Goal: Transaction & Acquisition: Obtain resource

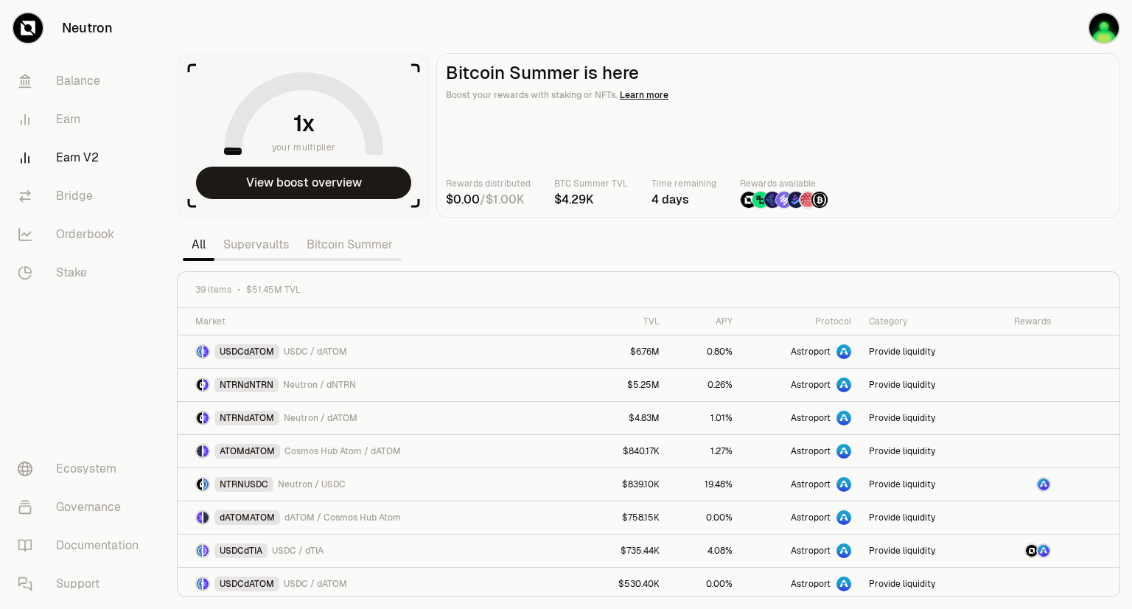
click at [250, 248] on link "Supervaults" at bounding box center [255, 244] width 83 height 29
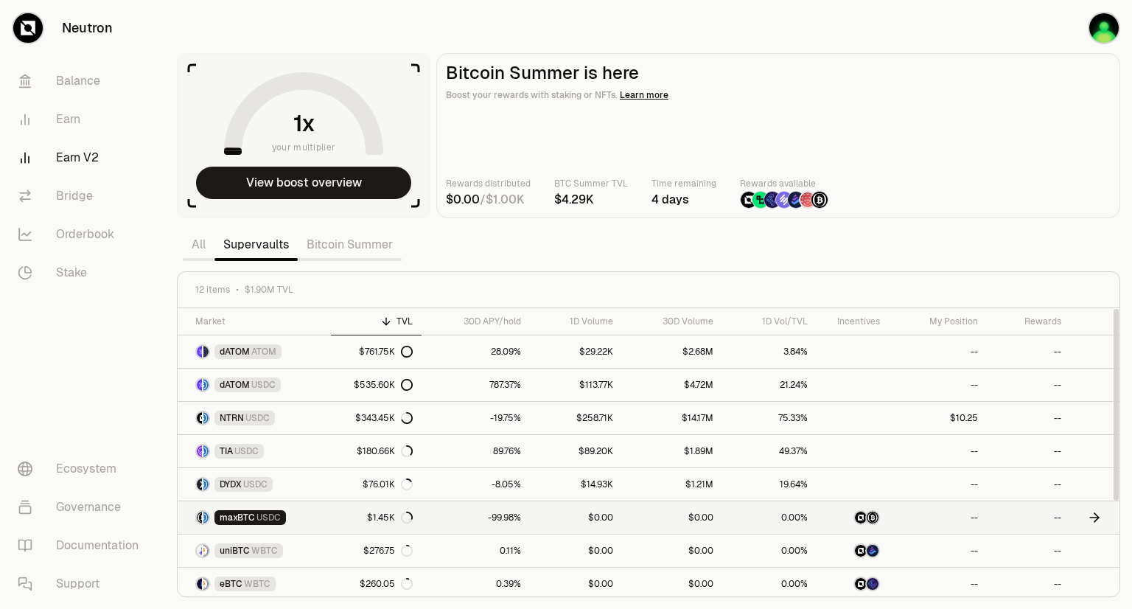
click at [671, 523] on link "$0.00" at bounding box center [672, 517] width 100 height 32
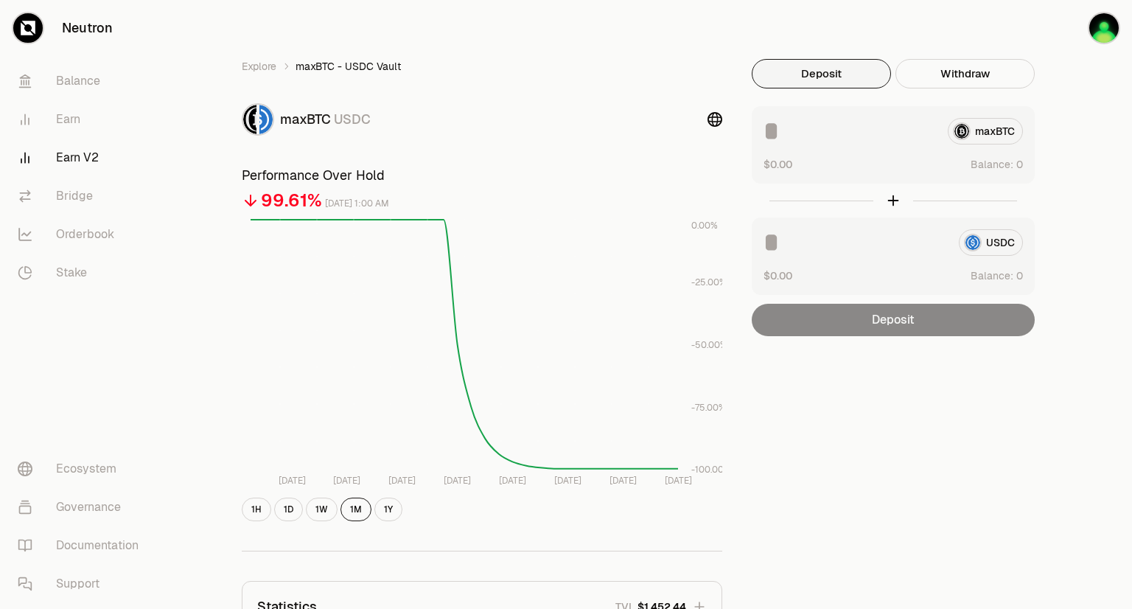
click at [982, 136] on div "maxBTC" at bounding box center [892, 131] width 259 height 27
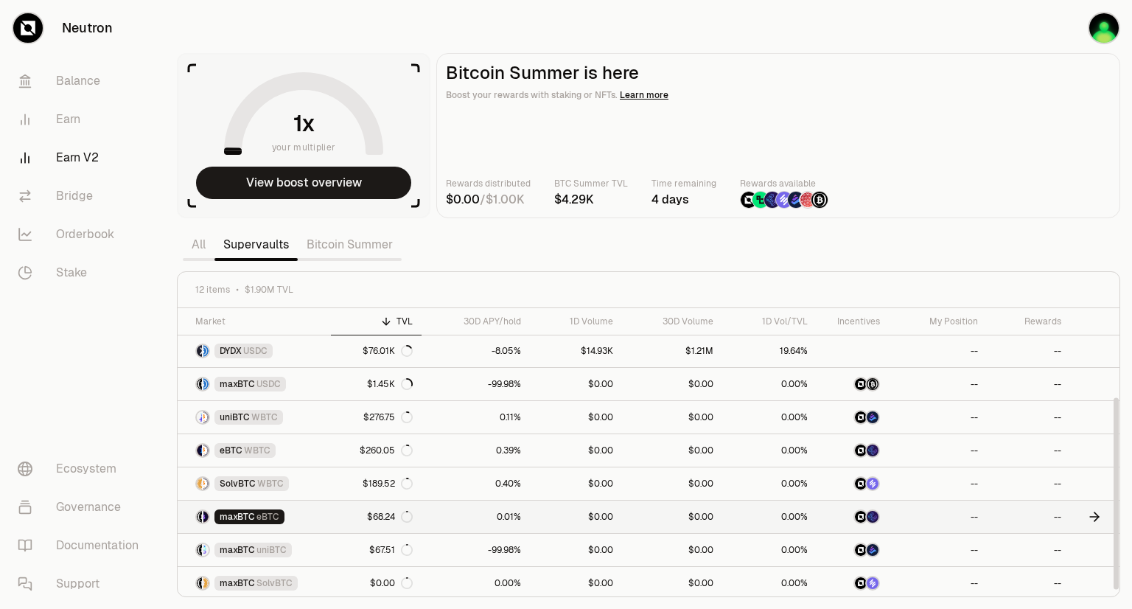
scroll to position [134, 0]
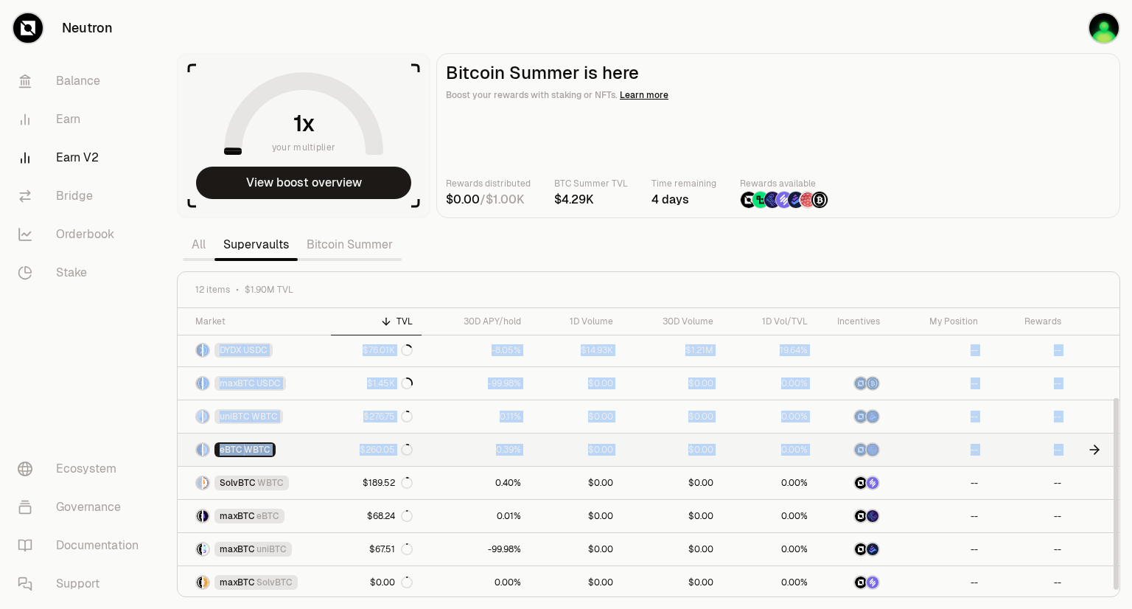
drag, startPoint x: 1121, startPoint y: 466, endPoint x: 1111, endPoint y: 449, distance: 19.8
click at [1111, 449] on section "your multiplier View boost overview Bitcoin Summer is here Boost your rewards w…" at bounding box center [648, 304] width 967 height 609
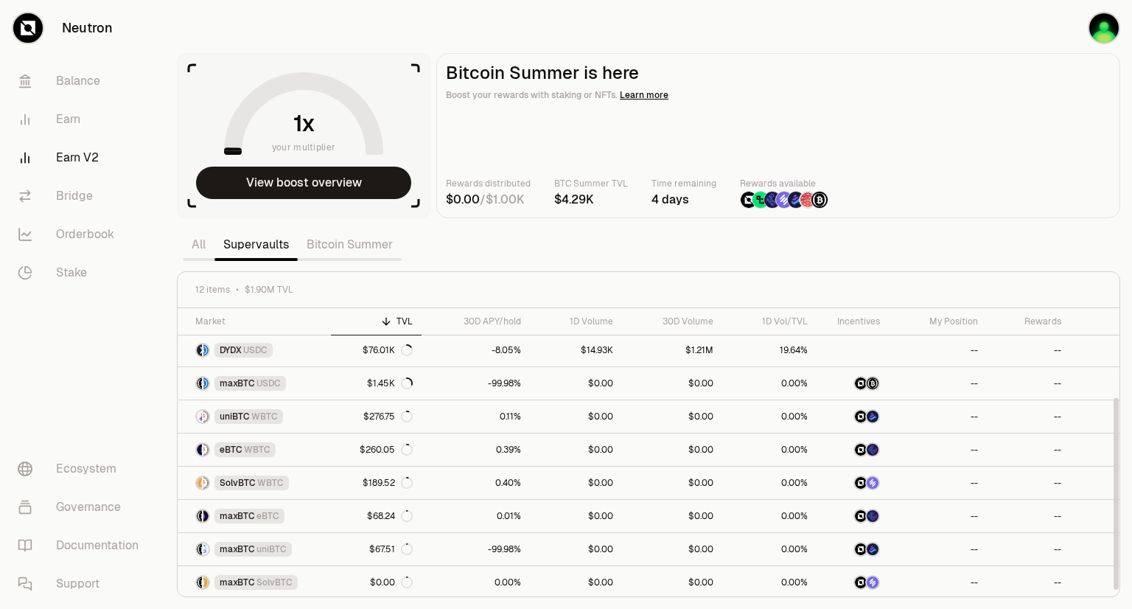
click at [1117, 449] on div at bounding box center [1116, 494] width 5 height 192
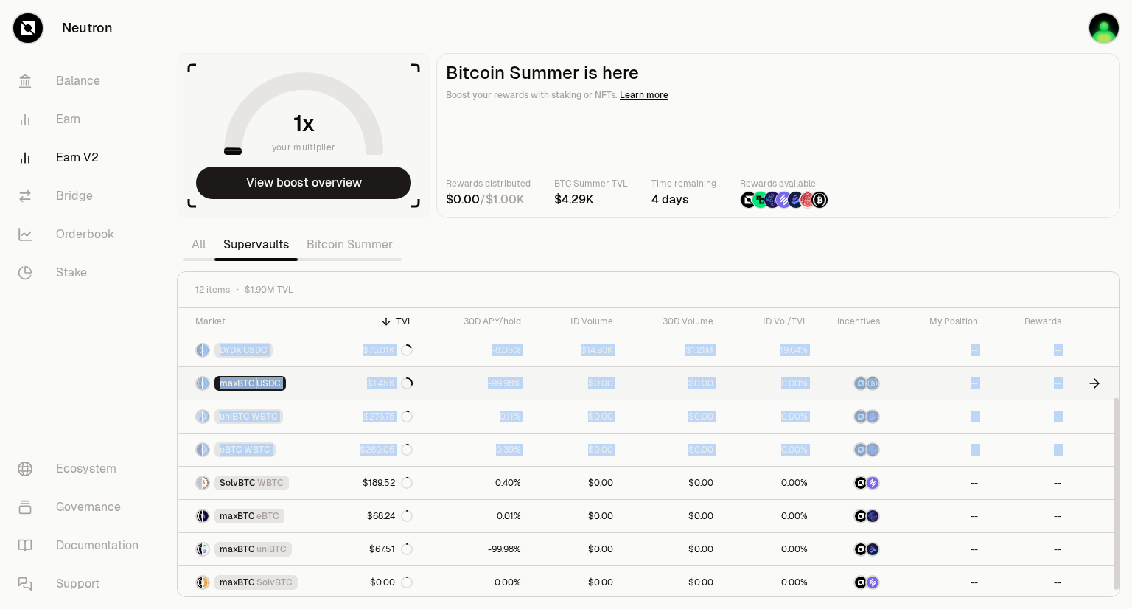
click at [281, 384] on div "maxBTC USDC" at bounding box center [249, 383] width 71 height 15
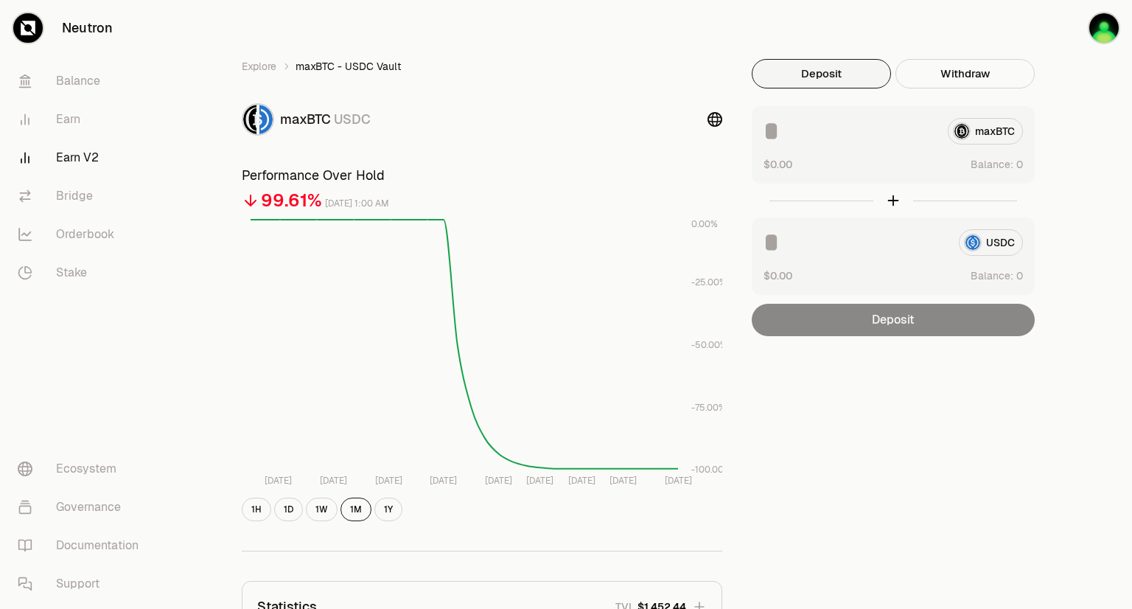
click at [991, 246] on div "USDC" at bounding box center [892, 242] width 259 height 27
click at [1102, 36] on img "button" at bounding box center [1103, 27] width 29 height 29
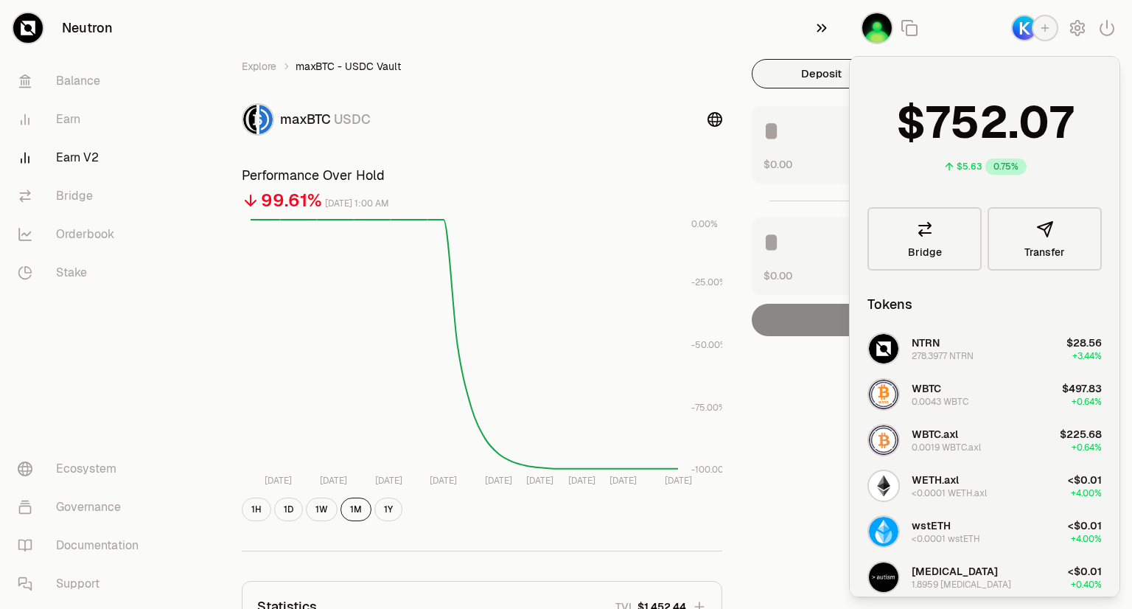
click at [820, 31] on icon "button" at bounding box center [822, 28] width 16 height 18
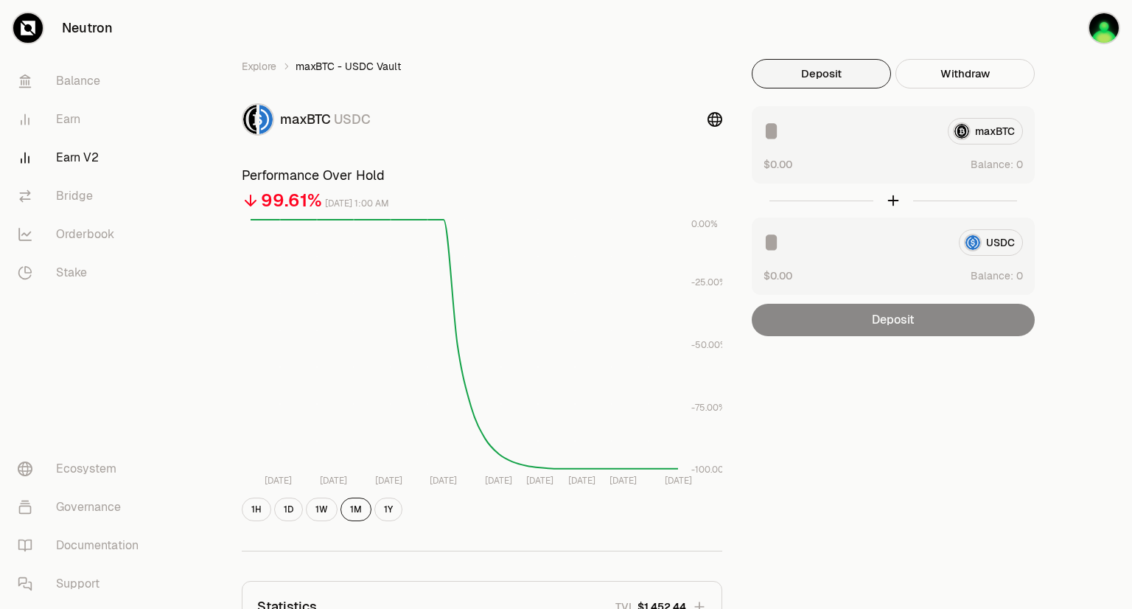
click at [71, 160] on link "Earn V2" at bounding box center [82, 158] width 153 height 38
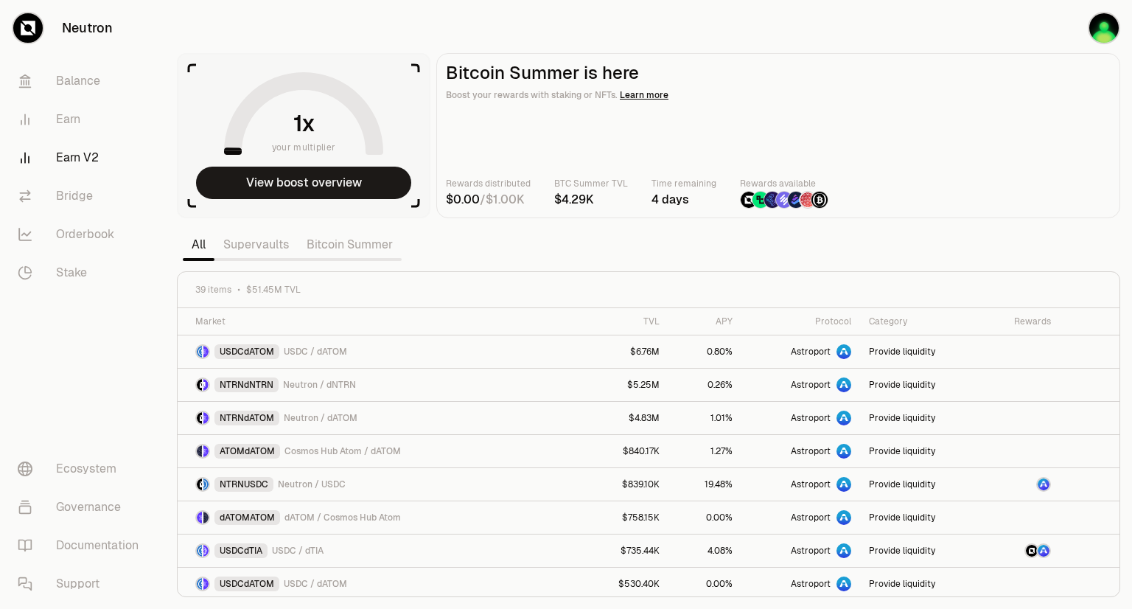
click at [273, 245] on link "Supervaults" at bounding box center [255, 244] width 83 height 29
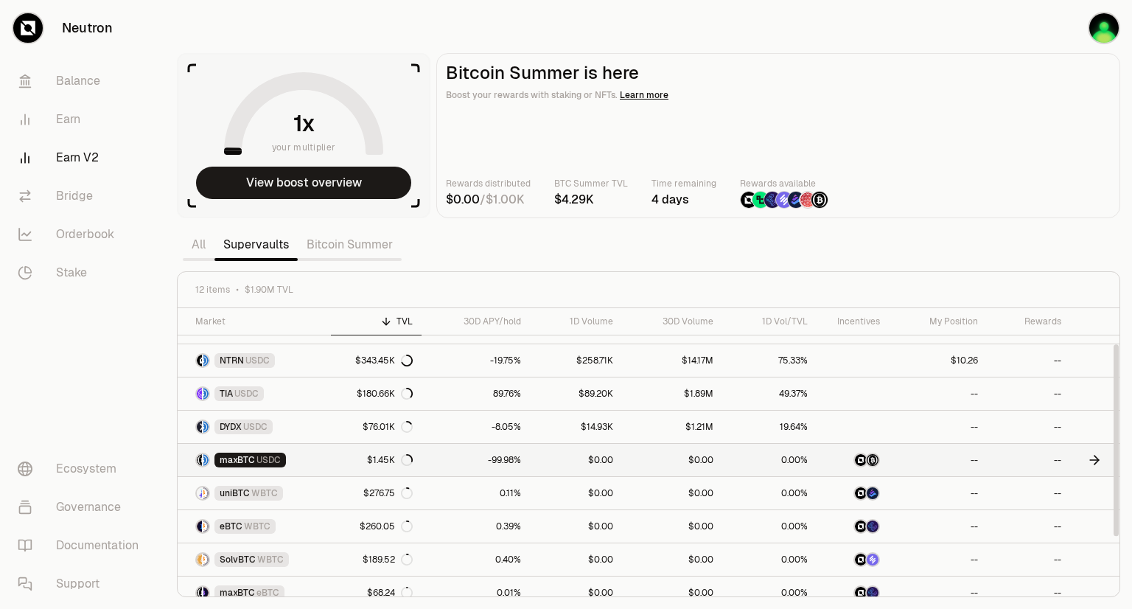
scroll to position [76, 0]
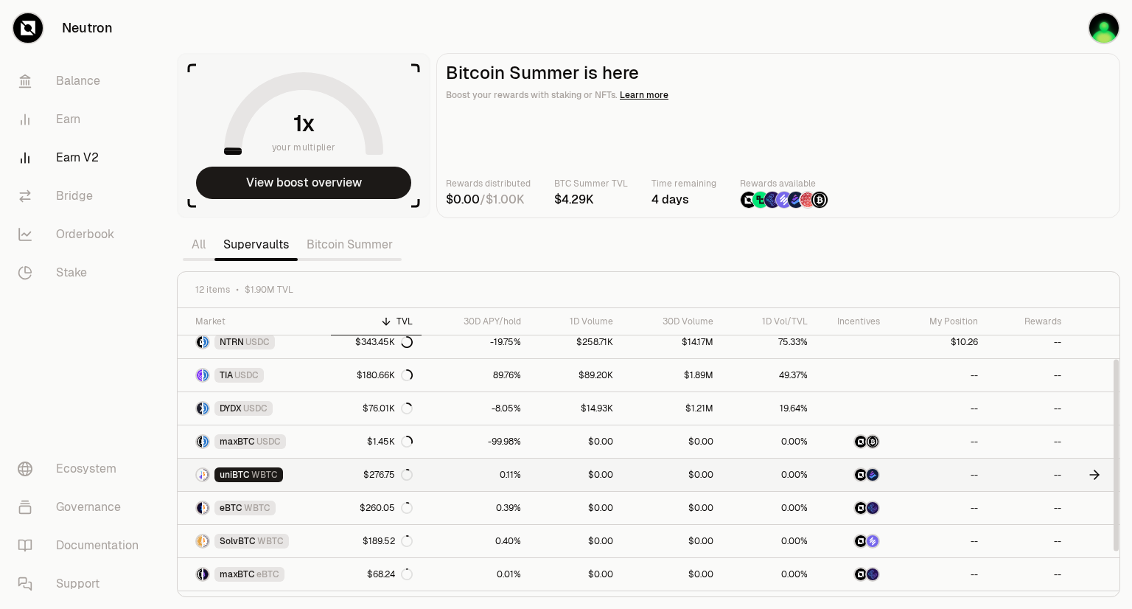
click at [266, 476] on span "WBTC" at bounding box center [264, 475] width 27 height 12
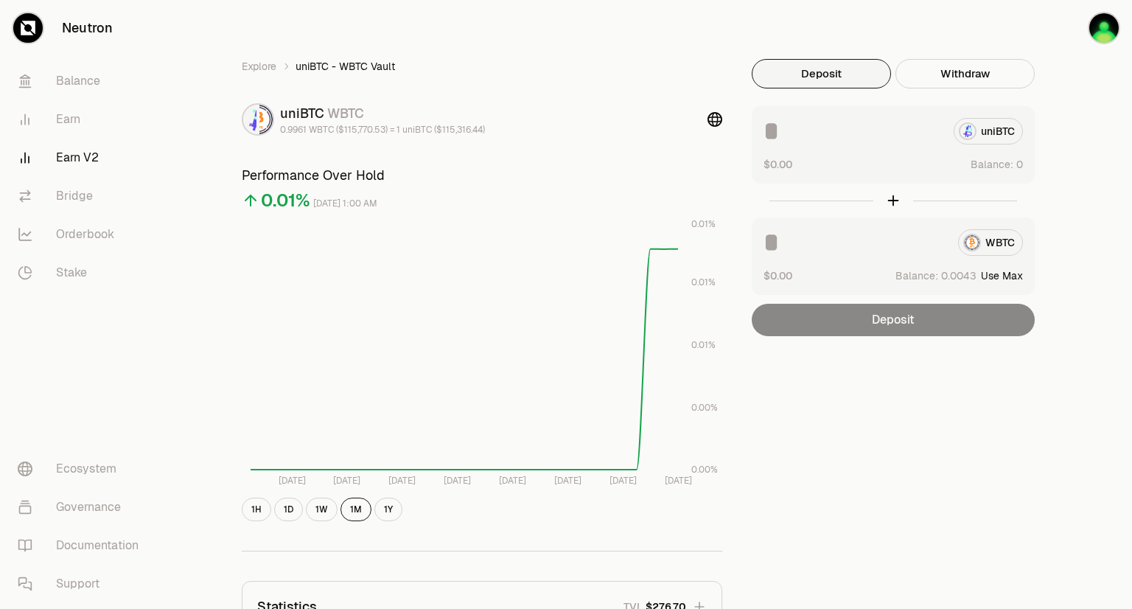
click at [1005, 281] on button "Use Max" at bounding box center [1002, 275] width 42 height 15
type input "**********"
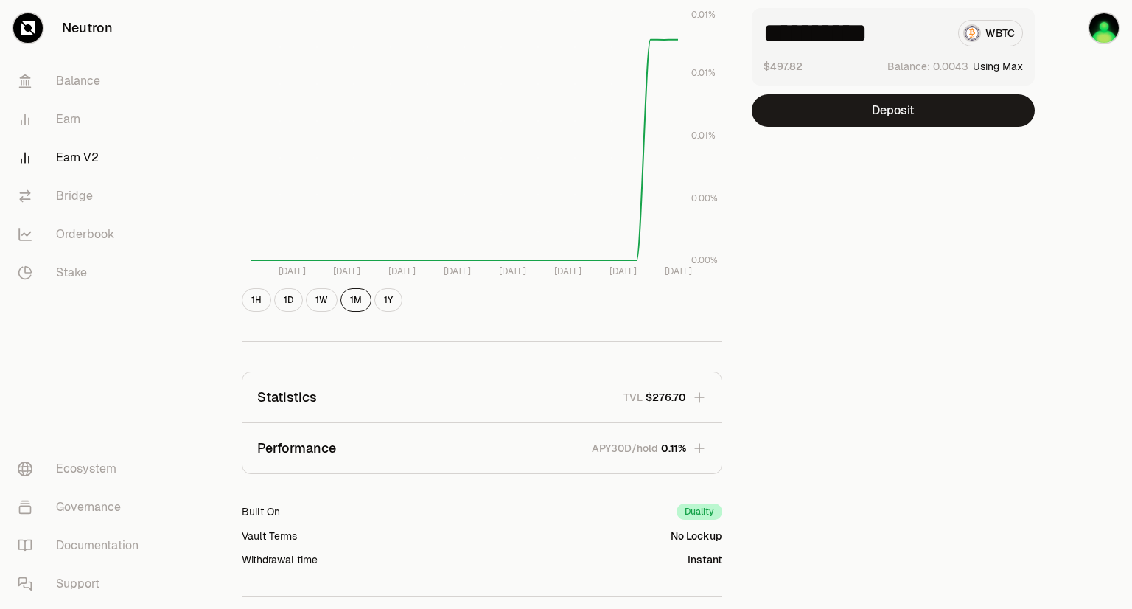
scroll to position [212, 0]
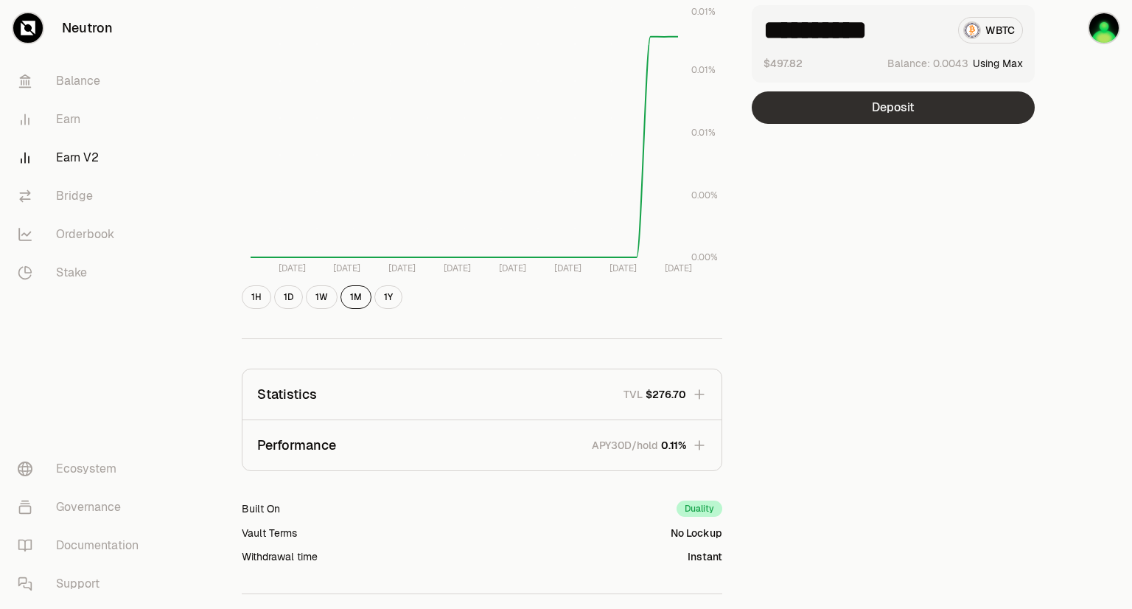
click at [850, 114] on button "Deposit" at bounding box center [893, 107] width 283 height 32
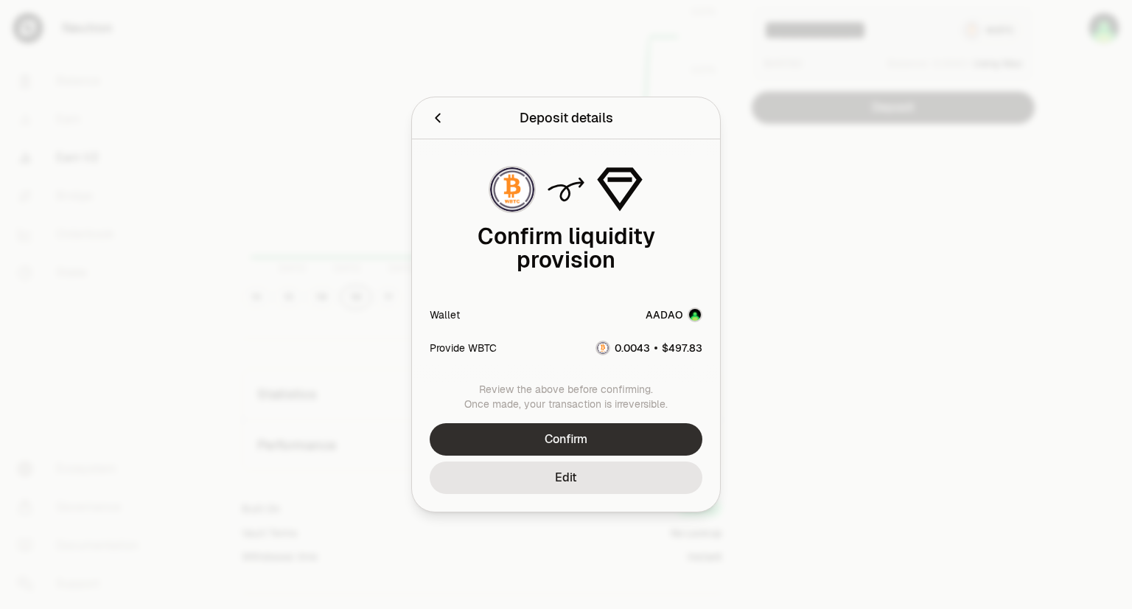
click at [573, 437] on button "Confirm" at bounding box center [566, 439] width 273 height 32
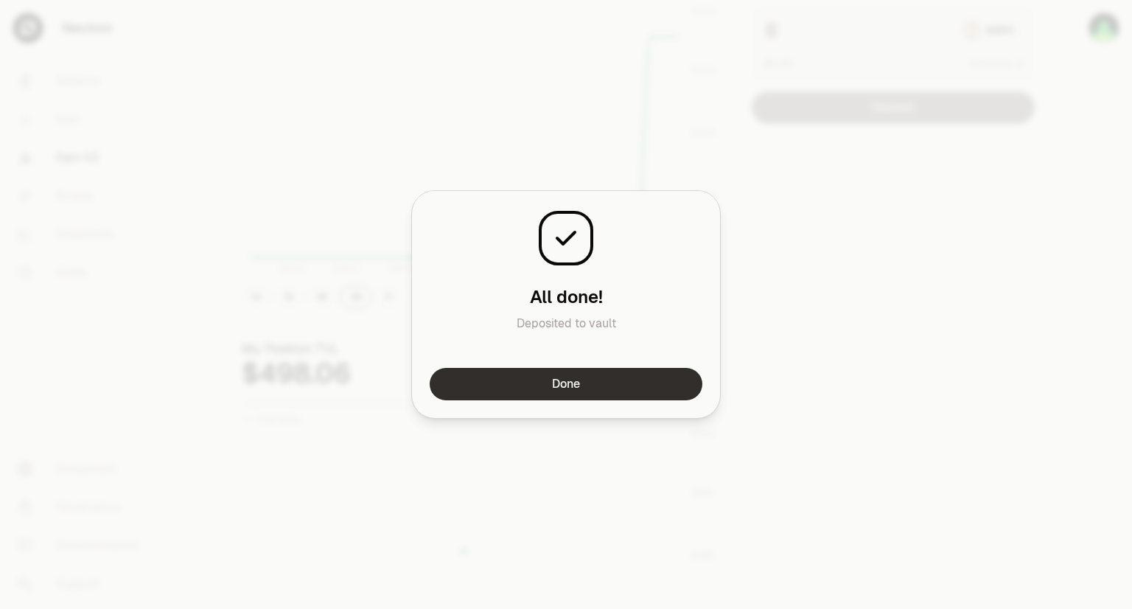
click at [575, 388] on button "Done" at bounding box center [566, 384] width 273 height 32
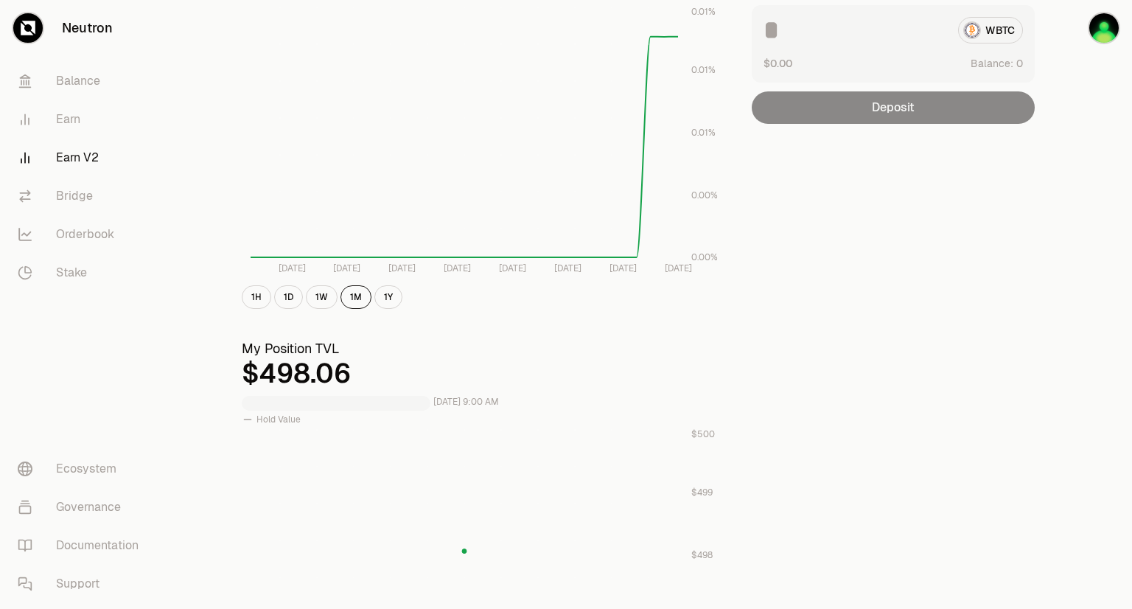
scroll to position [0, 0]
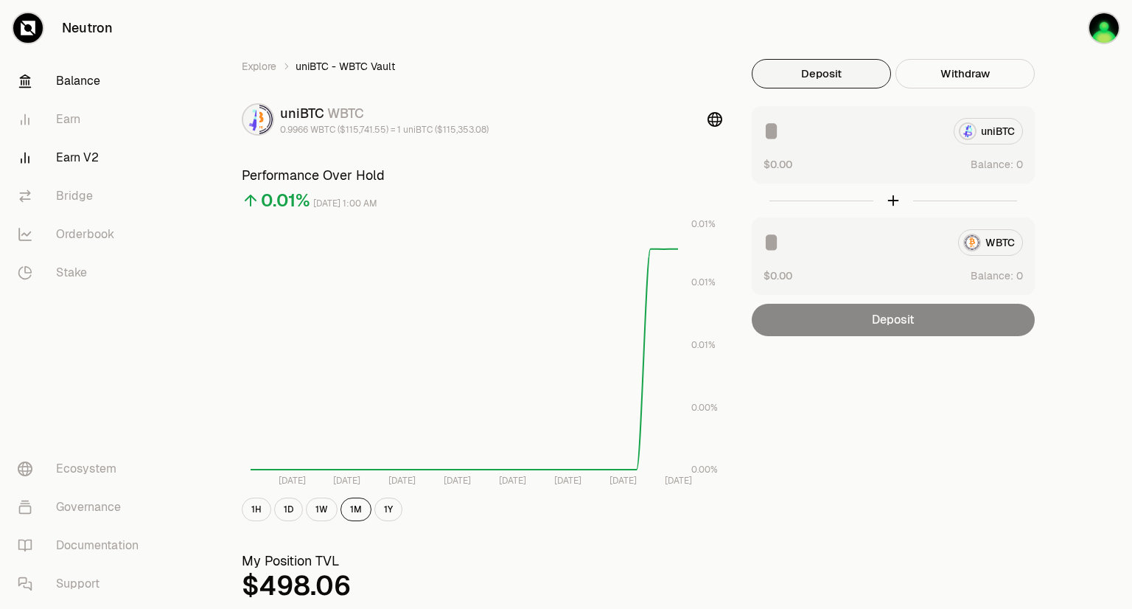
click at [88, 74] on link "Balance" at bounding box center [82, 81] width 153 height 38
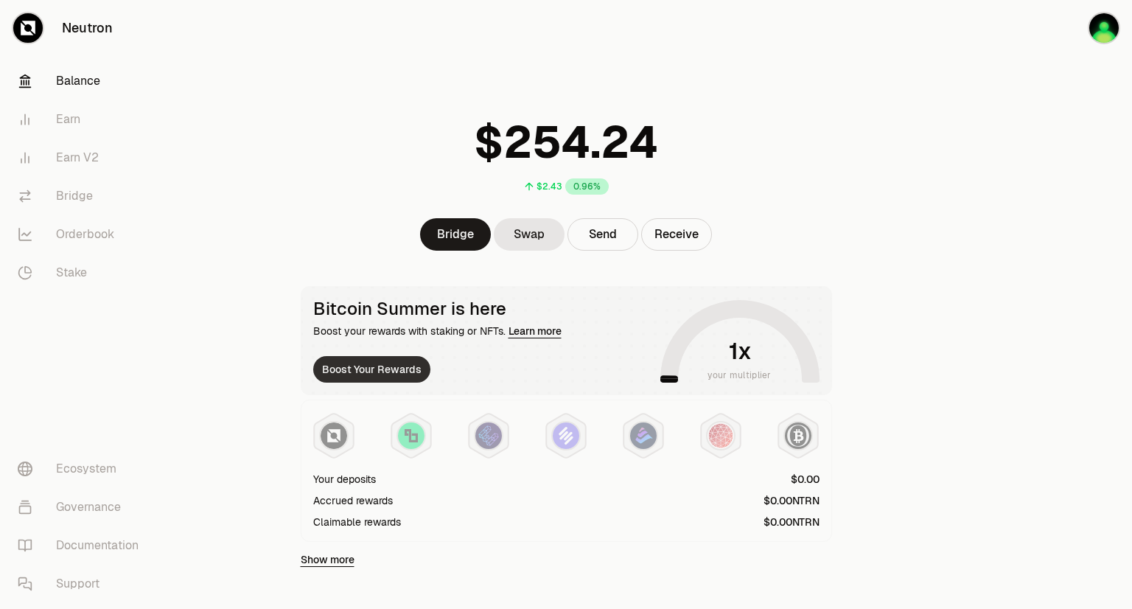
click at [363, 381] on button "Boost Your Rewards" at bounding box center [371, 369] width 117 height 27
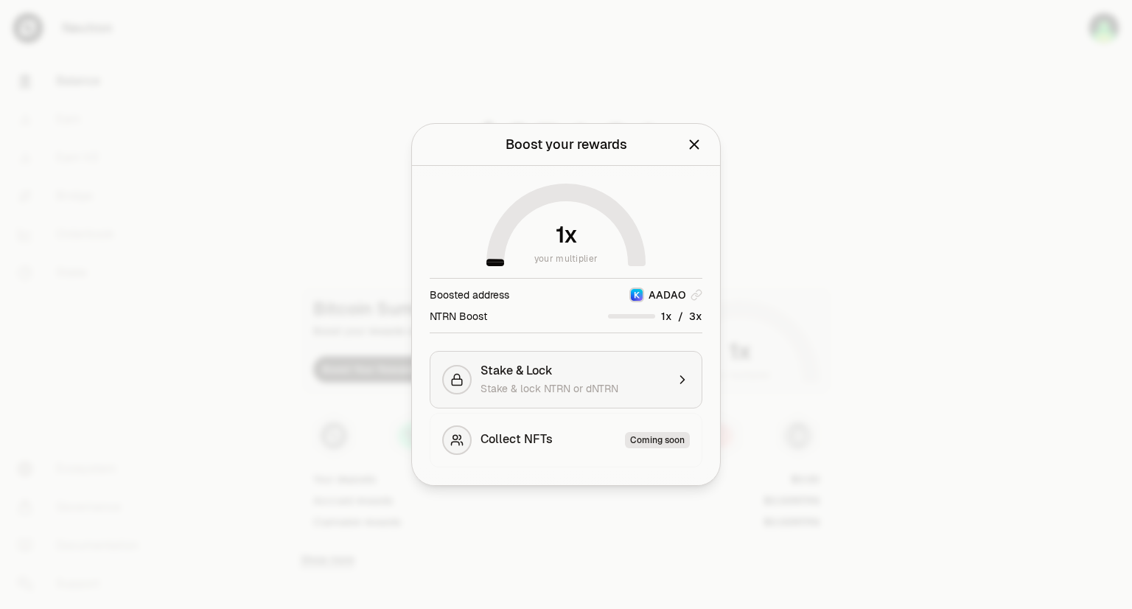
click at [612, 392] on span "Stake & lock NTRN or dNTRN" at bounding box center [550, 388] width 138 height 13
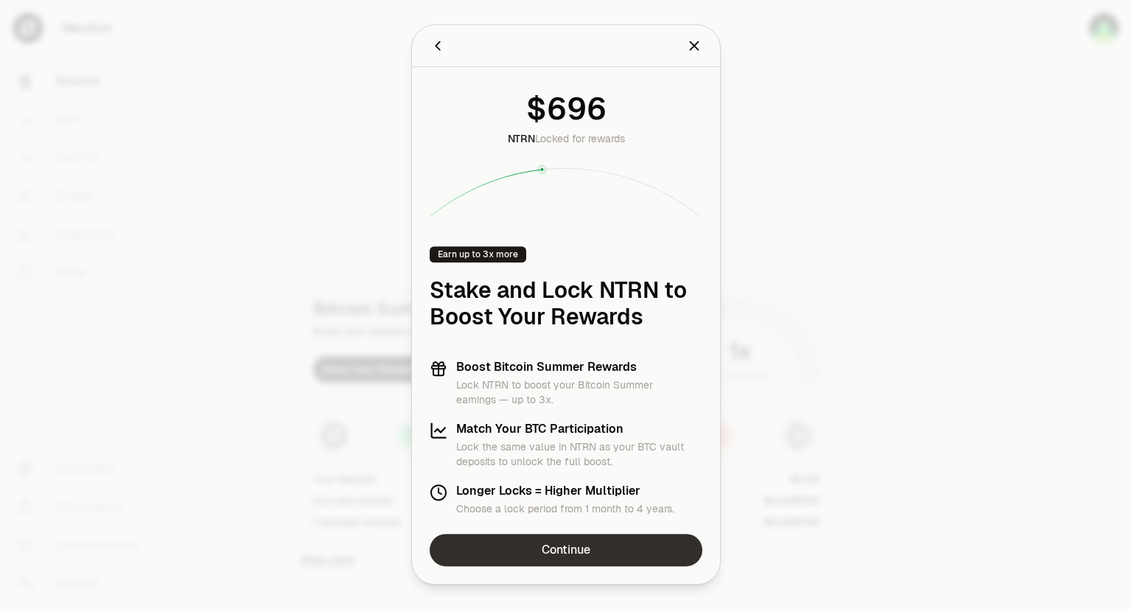
click at [519, 550] on link "Continue" at bounding box center [566, 550] width 273 height 32
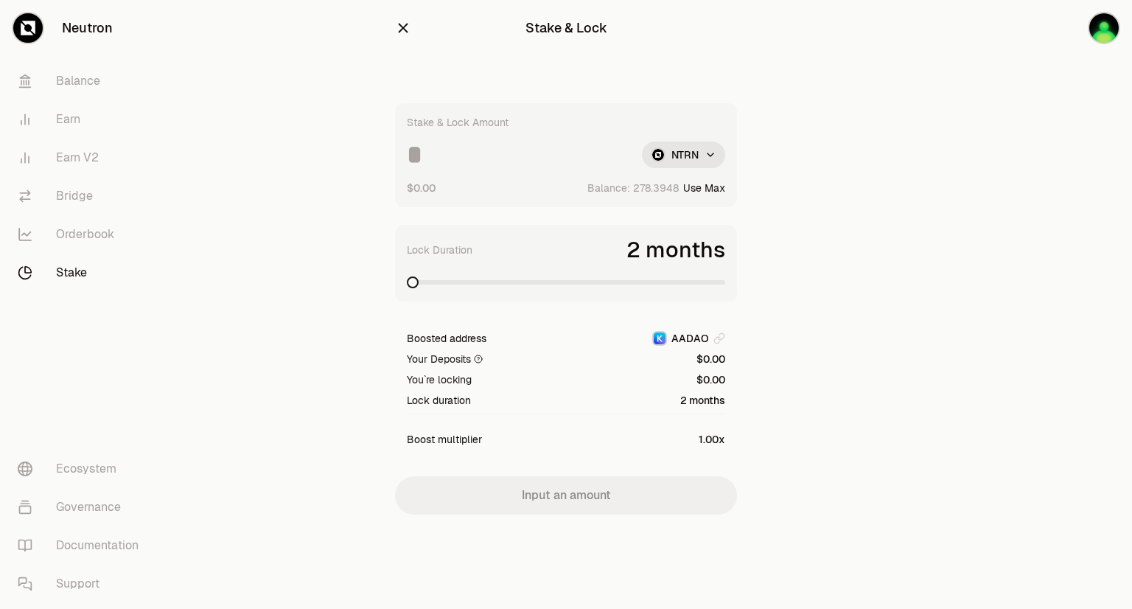
click at [469, 169] on div "Stake & Lock Amount NTRN $0.00 Balance: Use Max" at bounding box center [566, 155] width 342 height 104
click at [436, 161] on input at bounding box center [518, 154] width 223 height 27
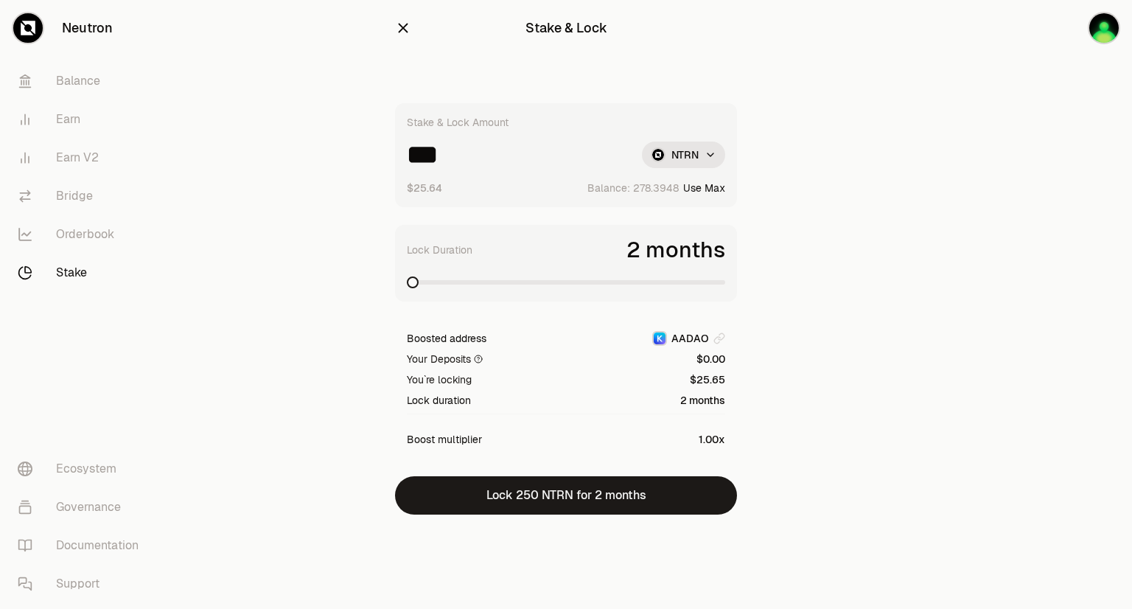
type input "***"
click at [725, 288] on span at bounding box center [719, 282] width 12 height 12
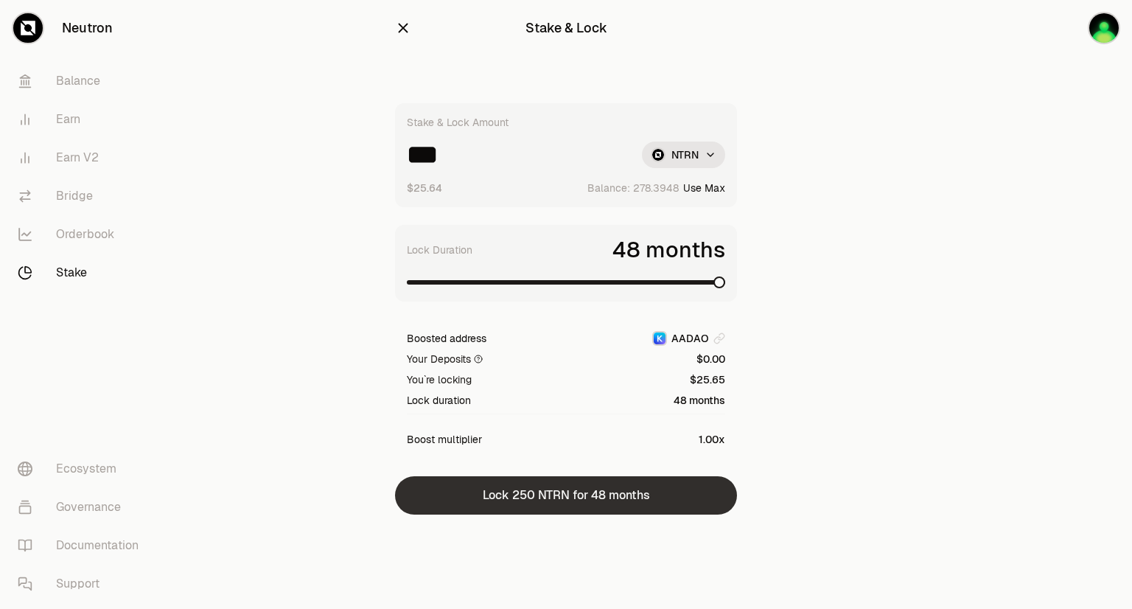
click at [576, 495] on button "Lock 250 NTRN for 48 months" at bounding box center [566, 495] width 342 height 38
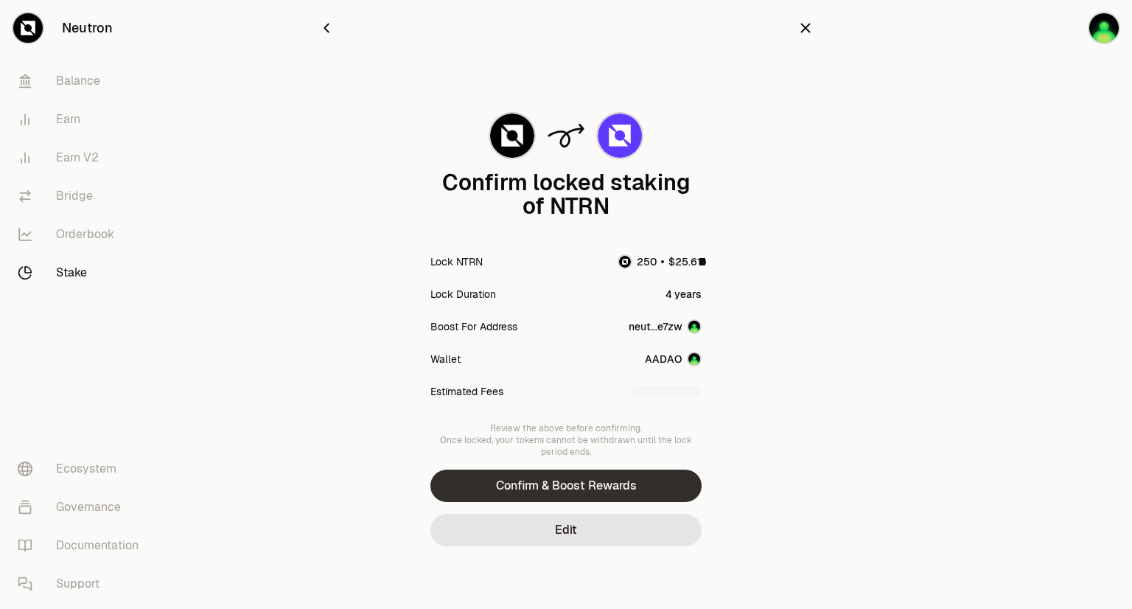
click at [587, 487] on button "Confirm & Boost Rewards" at bounding box center [565, 485] width 271 height 32
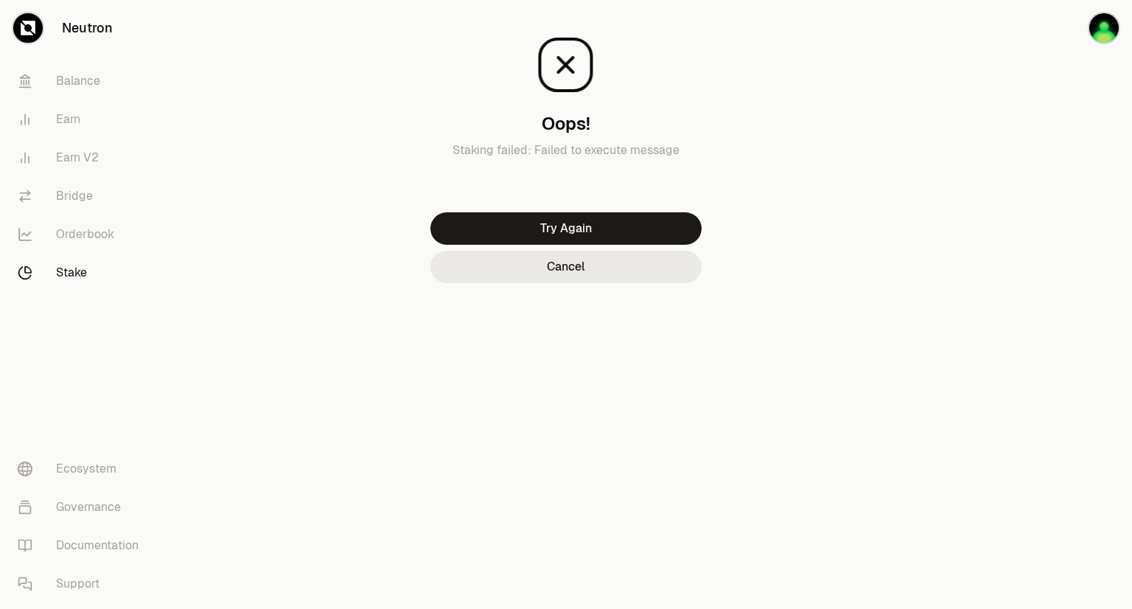
click at [583, 268] on button "Cancel" at bounding box center [565, 267] width 271 height 32
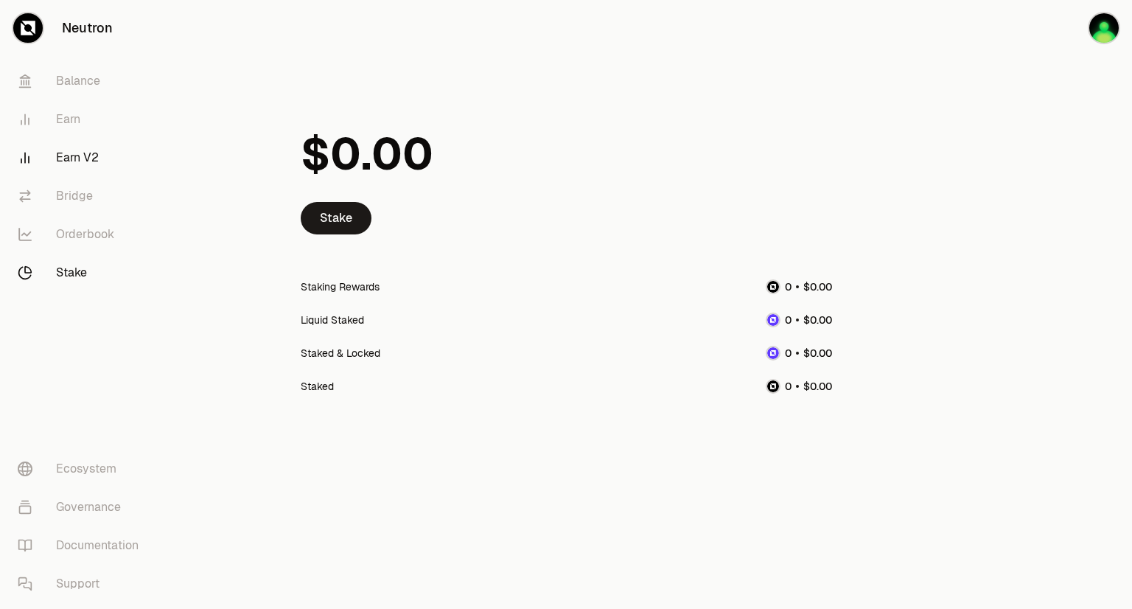
click at [67, 158] on link "Earn V2" at bounding box center [82, 158] width 153 height 38
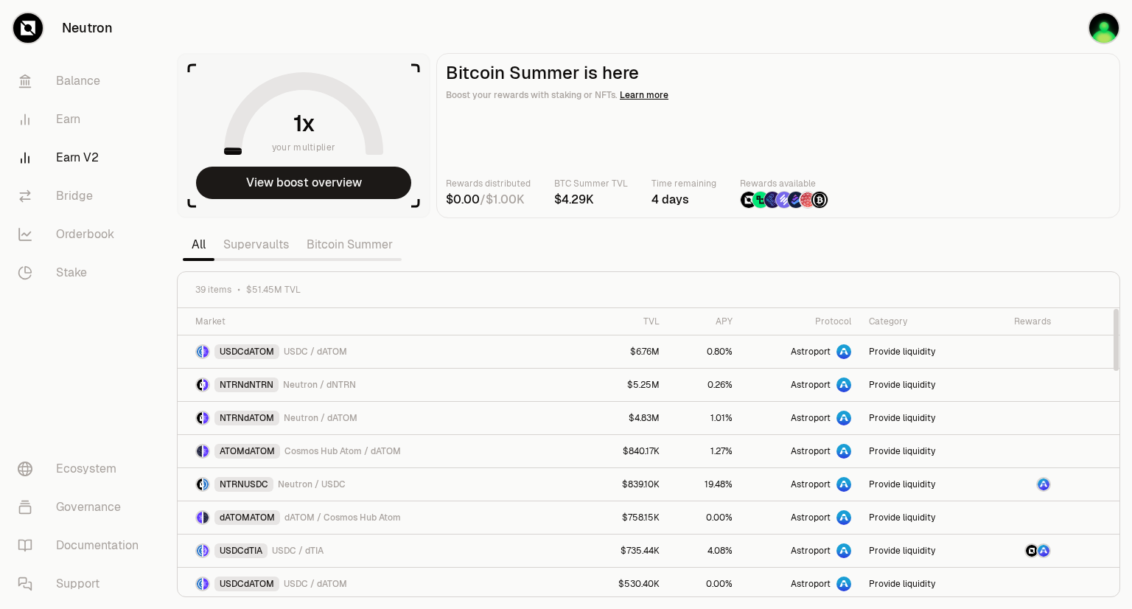
click at [320, 241] on link "Bitcoin Summer" at bounding box center [350, 244] width 104 height 29
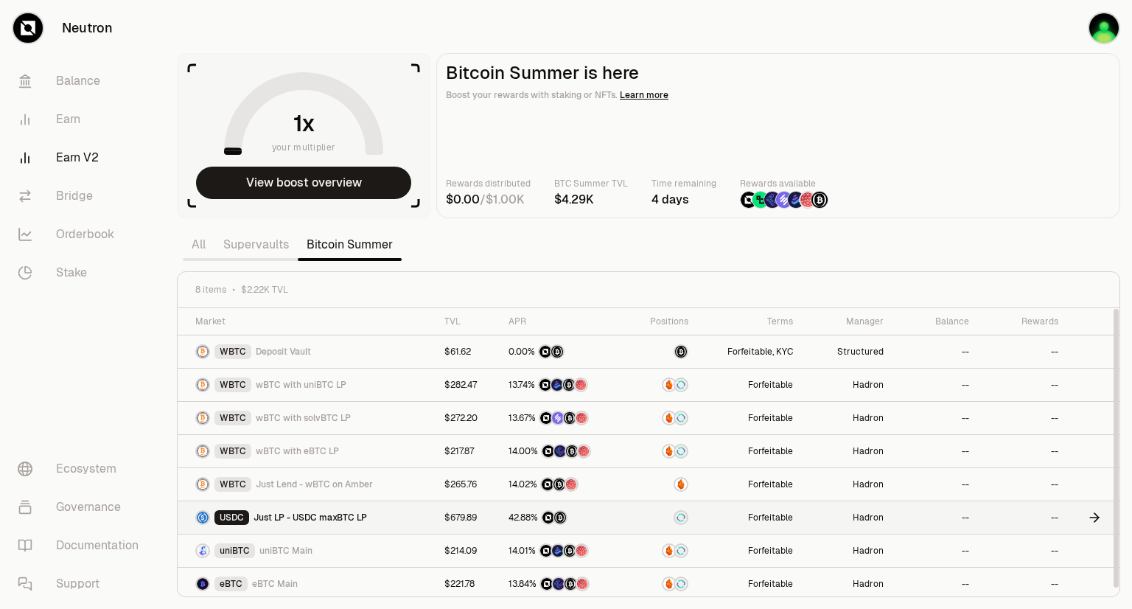
click at [375, 518] on div "USDC Just LP - USDC maxBTC LP" at bounding box center [310, 517] width 231 height 15
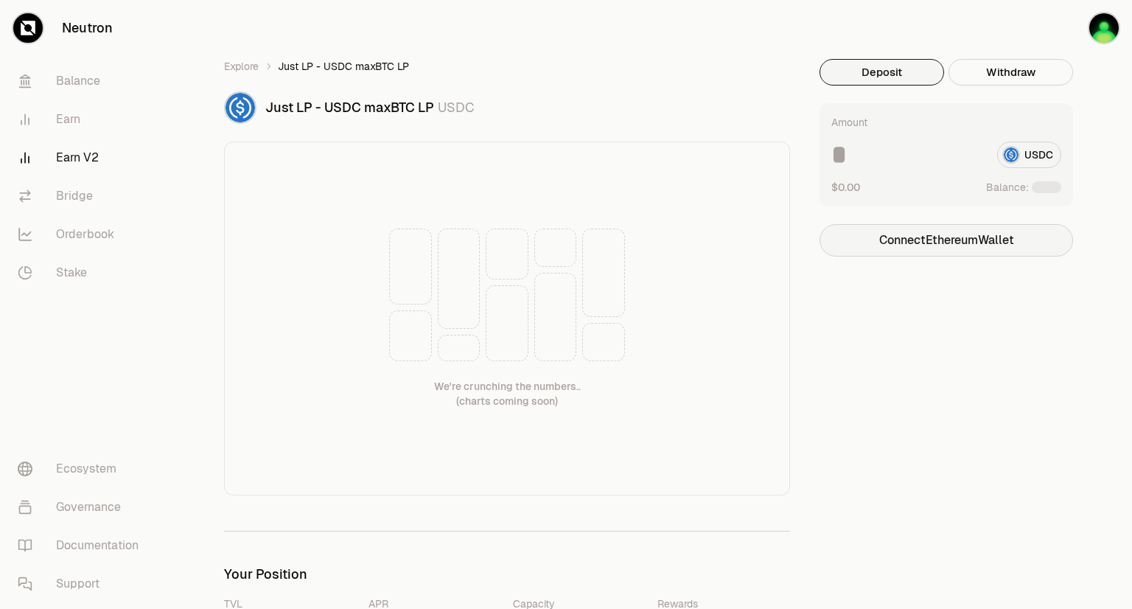
click at [923, 231] on button "Connect Ethereum Wallet" at bounding box center [947, 240] width 254 height 32
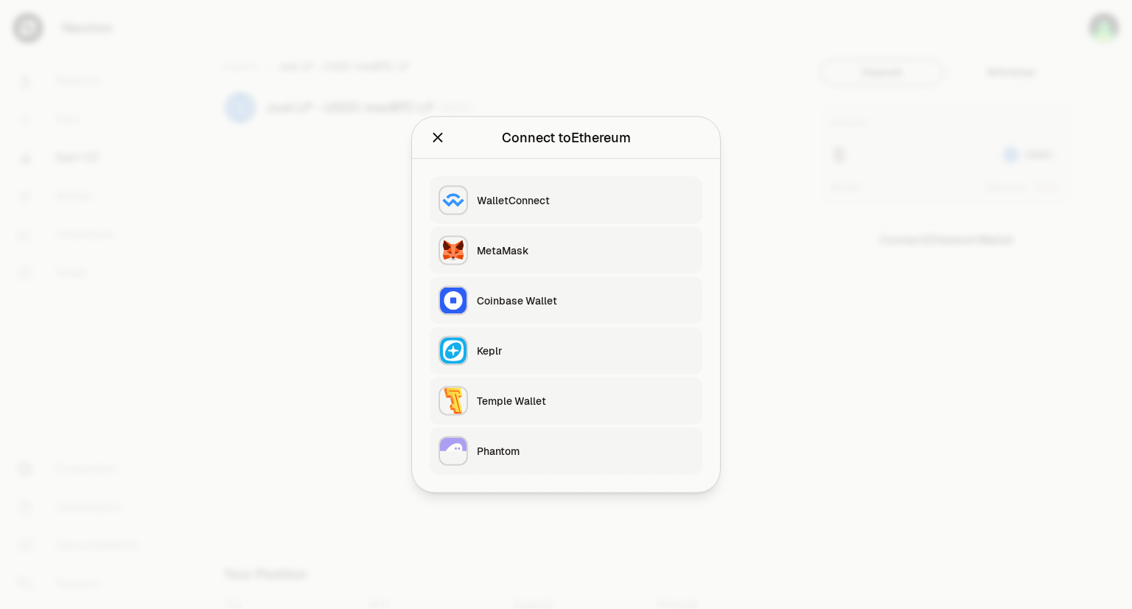
click at [554, 254] on div "MetaMask" at bounding box center [585, 250] width 217 height 15
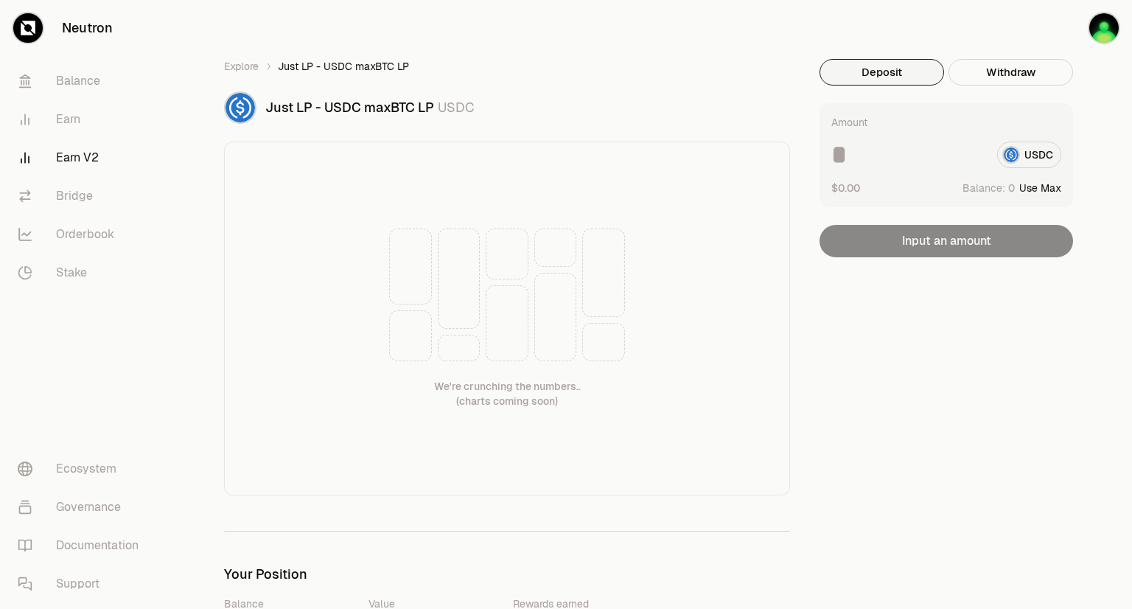
click at [298, 73] on span "Just LP - USDC maxBTC LP" at bounding box center [343, 66] width 131 height 15
click at [1035, 79] on button "Withdraw" at bounding box center [1010, 72] width 125 height 27
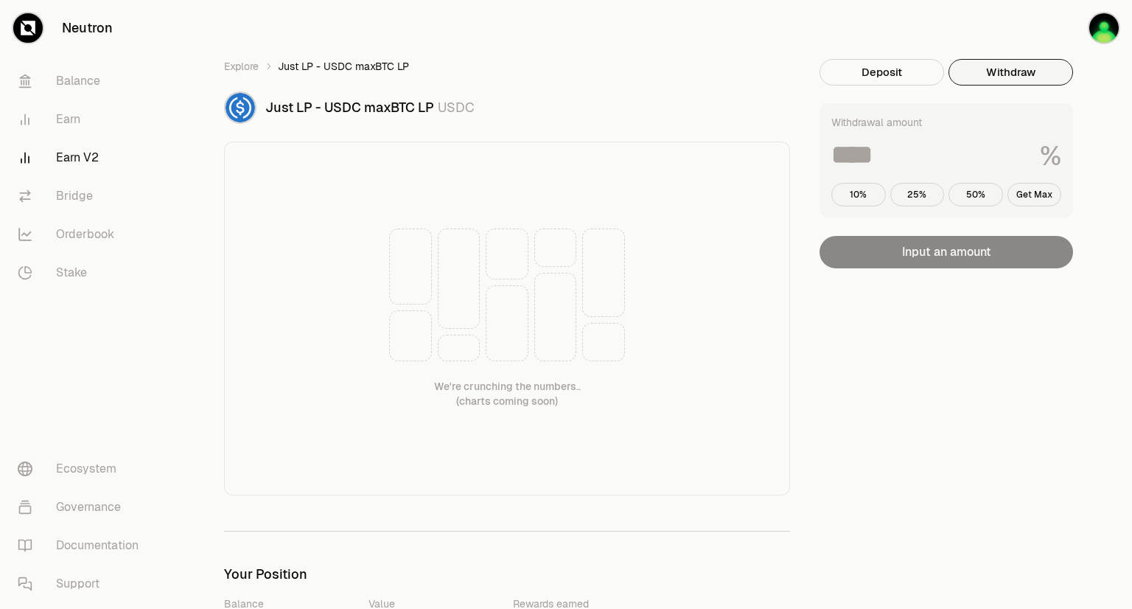
click at [951, 76] on button "Withdraw" at bounding box center [1010, 72] width 125 height 27
click at [1035, 195] on button "Get Max" at bounding box center [1034, 195] width 55 height 24
type input "***"
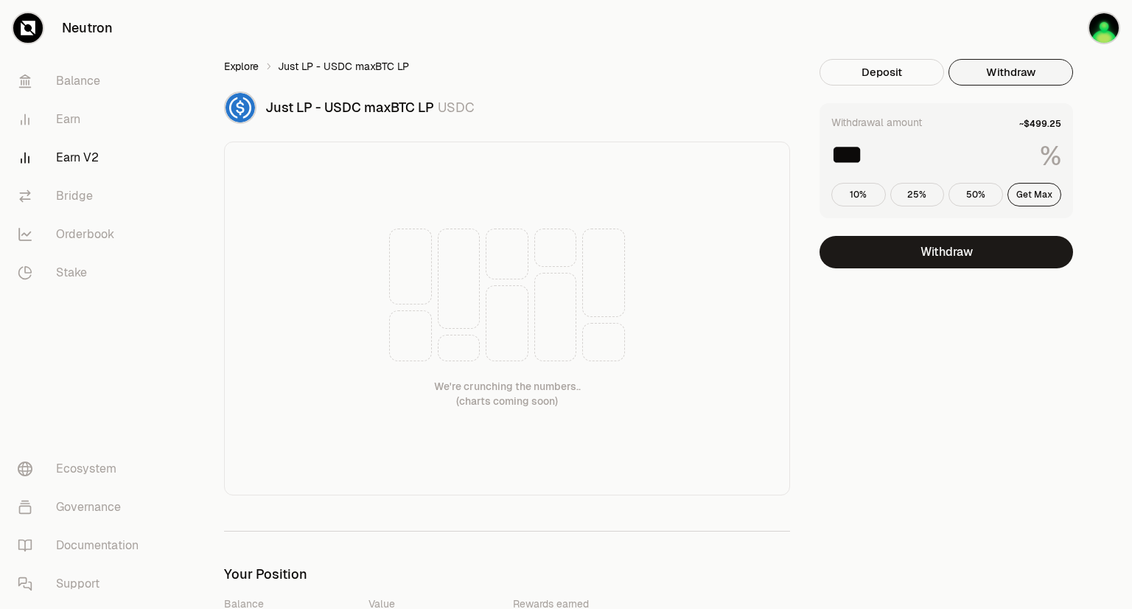
click at [236, 63] on link "Explore" at bounding box center [241, 66] width 35 height 15
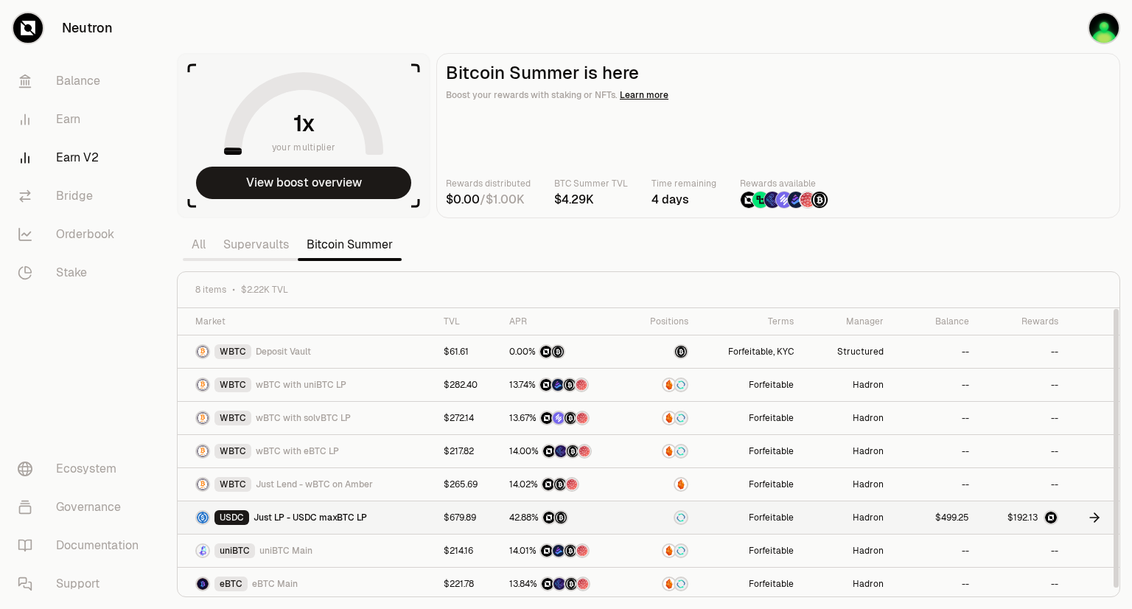
click at [1020, 517] on span "9" at bounding box center [1019, 517] width 5 height 11
